Goal: Navigation & Orientation: Find specific page/section

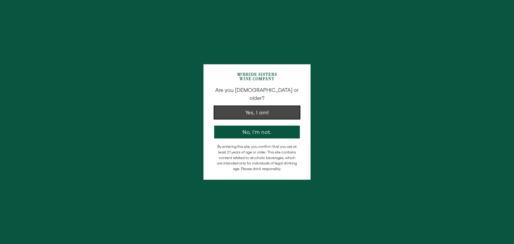
click at [259, 106] on button "Yes, I am!" at bounding box center [257, 112] width 86 height 13
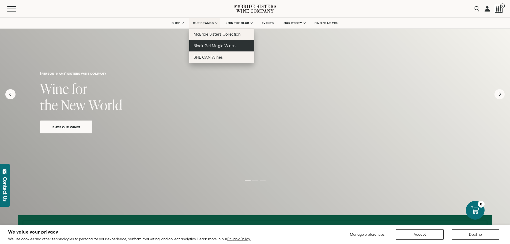
click at [213, 46] on span "Black Girl Magic Wines" at bounding box center [214, 45] width 42 height 5
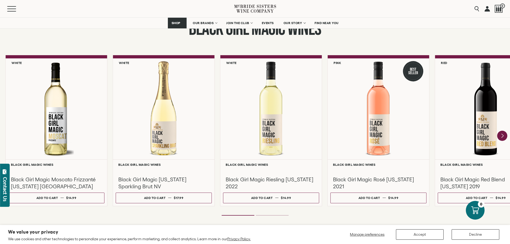
scroll to position [455, 0]
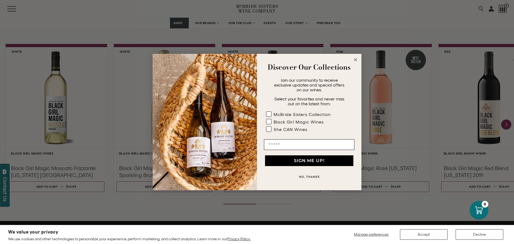
click at [354, 61] on icon "Close dialog" at bounding box center [355, 59] width 6 height 6
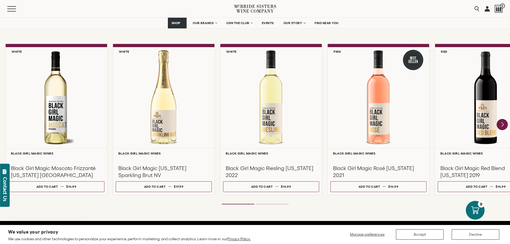
click at [499, 125] on icon "Next" at bounding box center [501, 124] width 11 height 11
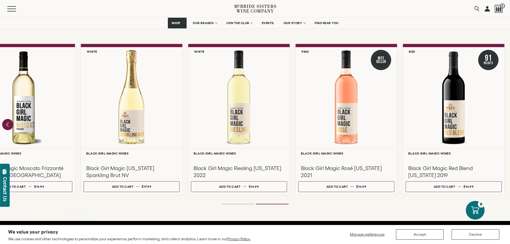
click at [9, 124] on icon "Previous" at bounding box center [7, 124] width 11 height 11
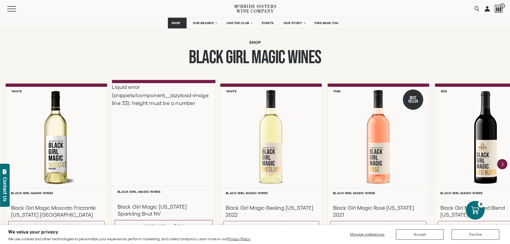
scroll to position [428, 0]
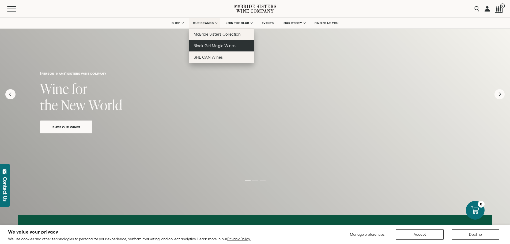
click at [206, 45] on span "Black Girl Magic Wines" at bounding box center [214, 45] width 42 height 5
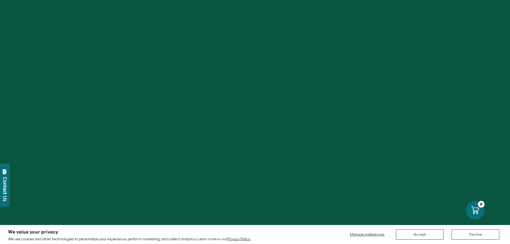
scroll to position [80, 0]
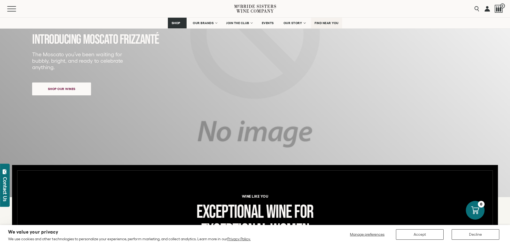
click at [321, 25] on link "FIND NEAR YOU" at bounding box center [326, 23] width 31 height 11
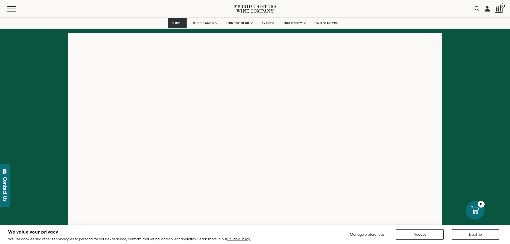
scroll to position [80, 0]
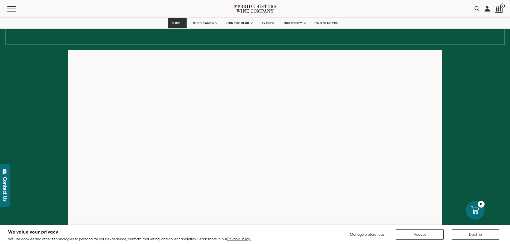
scroll to position [107, 0]
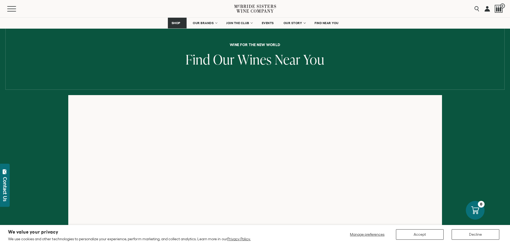
scroll to position [80, 0]
